Goal: Navigation & Orientation: Find specific page/section

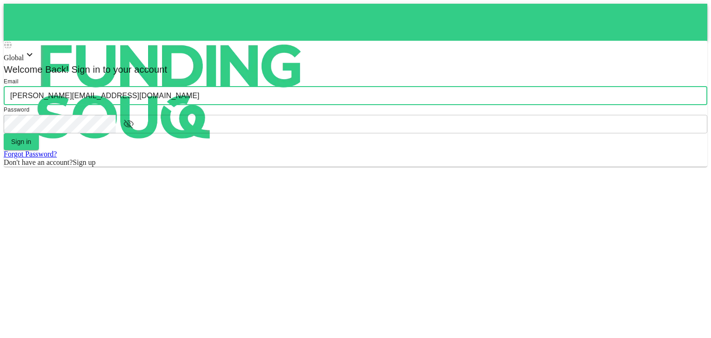
click at [4, 133] on button "Sign in" at bounding box center [21, 141] width 35 height 17
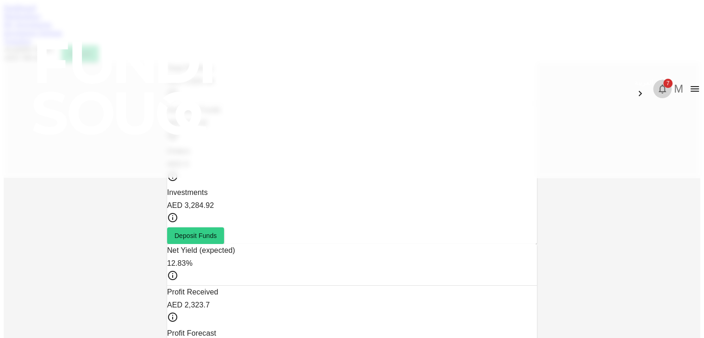
click at [657, 83] on icon "button" at bounding box center [662, 88] width 11 height 11
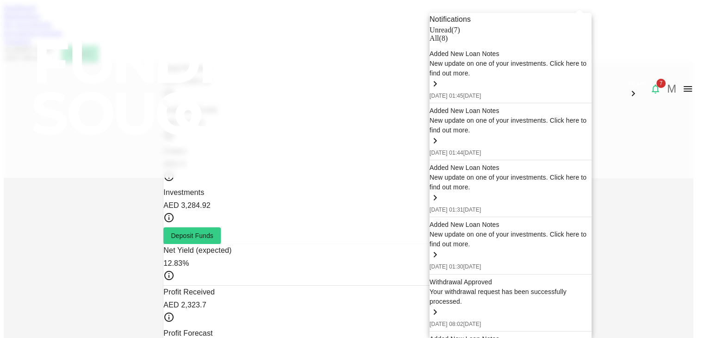
click at [155, 50] on div at bounding box center [352, 169] width 704 height 338
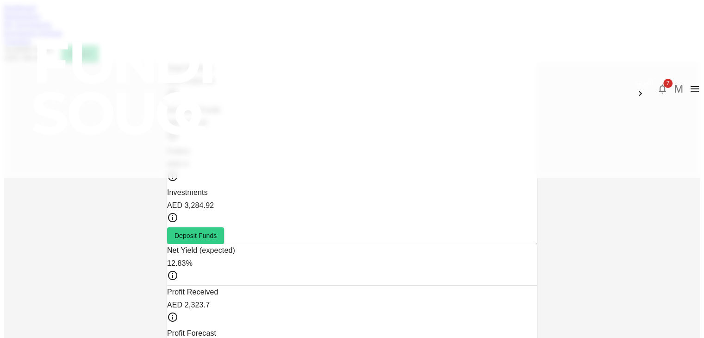
click at [41, 20] on link "Marketplace" at bounding box center [22, 16] width 37 height 8
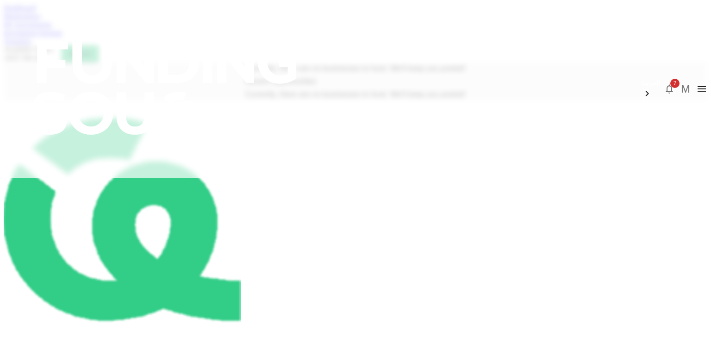
click at [52, 28] on link "My Investments" at bounding box center [28, 24] width 48 height 8
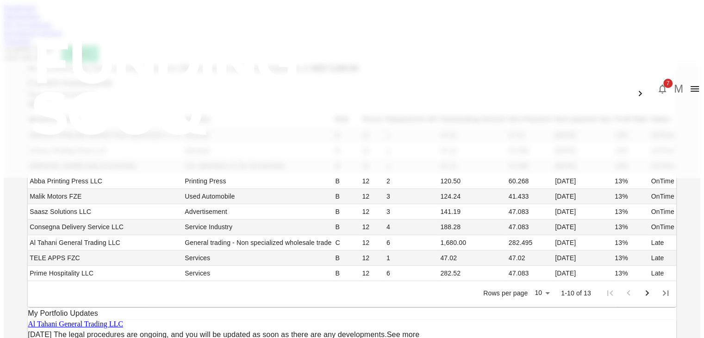
click at [59, 164] on div "My Investments You have currently invested in 13 businesses with a total exposu…" at bounding box center [352, 242] width 696 height 361
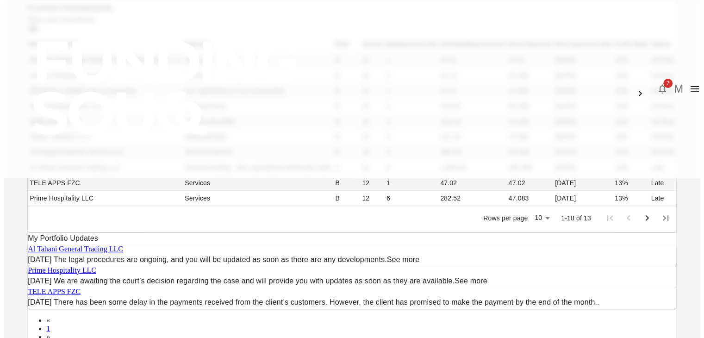
scroll to position [74, 0]
